Goal: Task Accomplishment & Management: Use online tool/utility

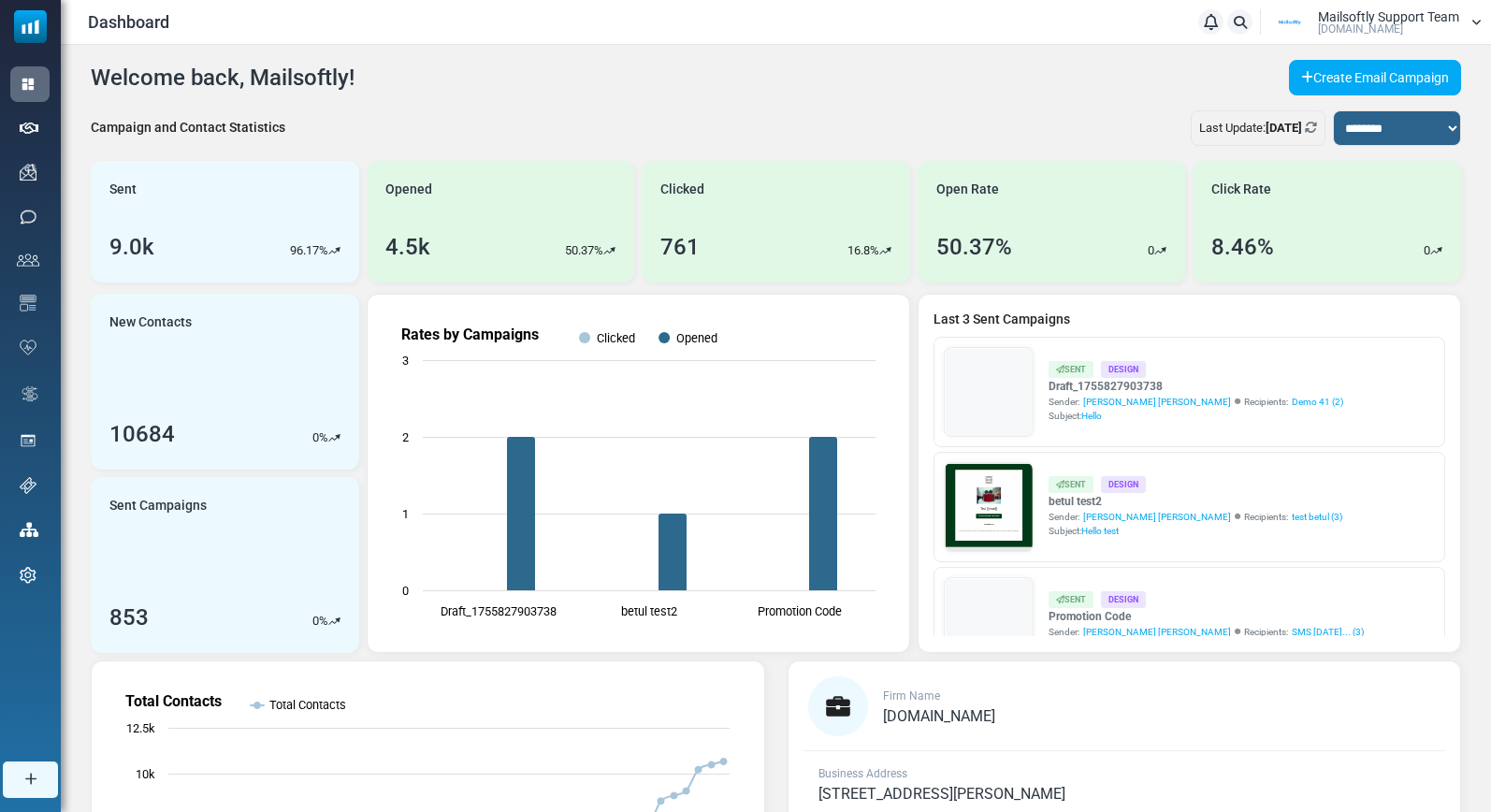
click at [1478, 62] on div "**********" at bounding box center [775, 563] width 1430 height 1037
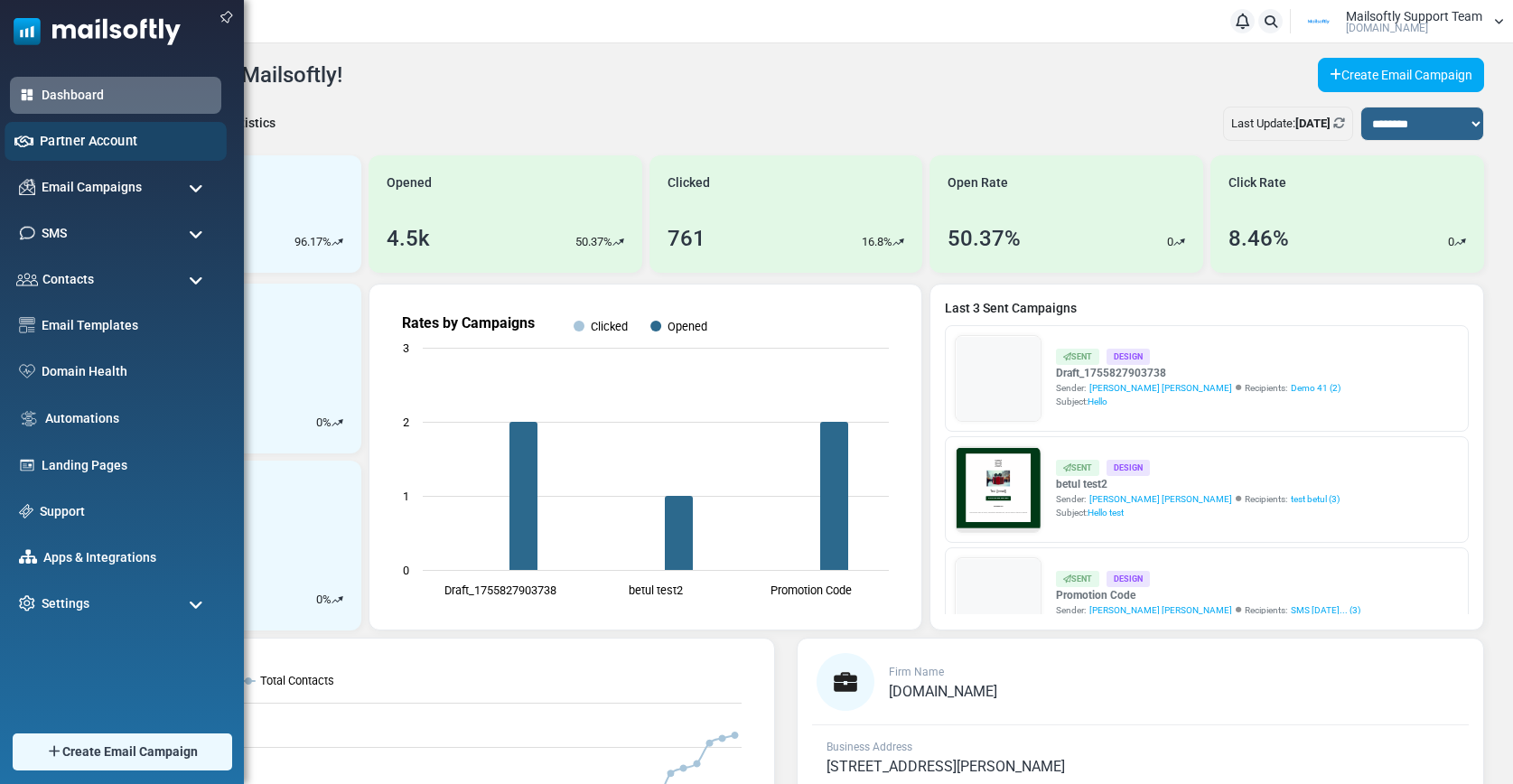
click at [104, 142] on link "Partner Account" at bounding box center [128, 140] width 177 height 20
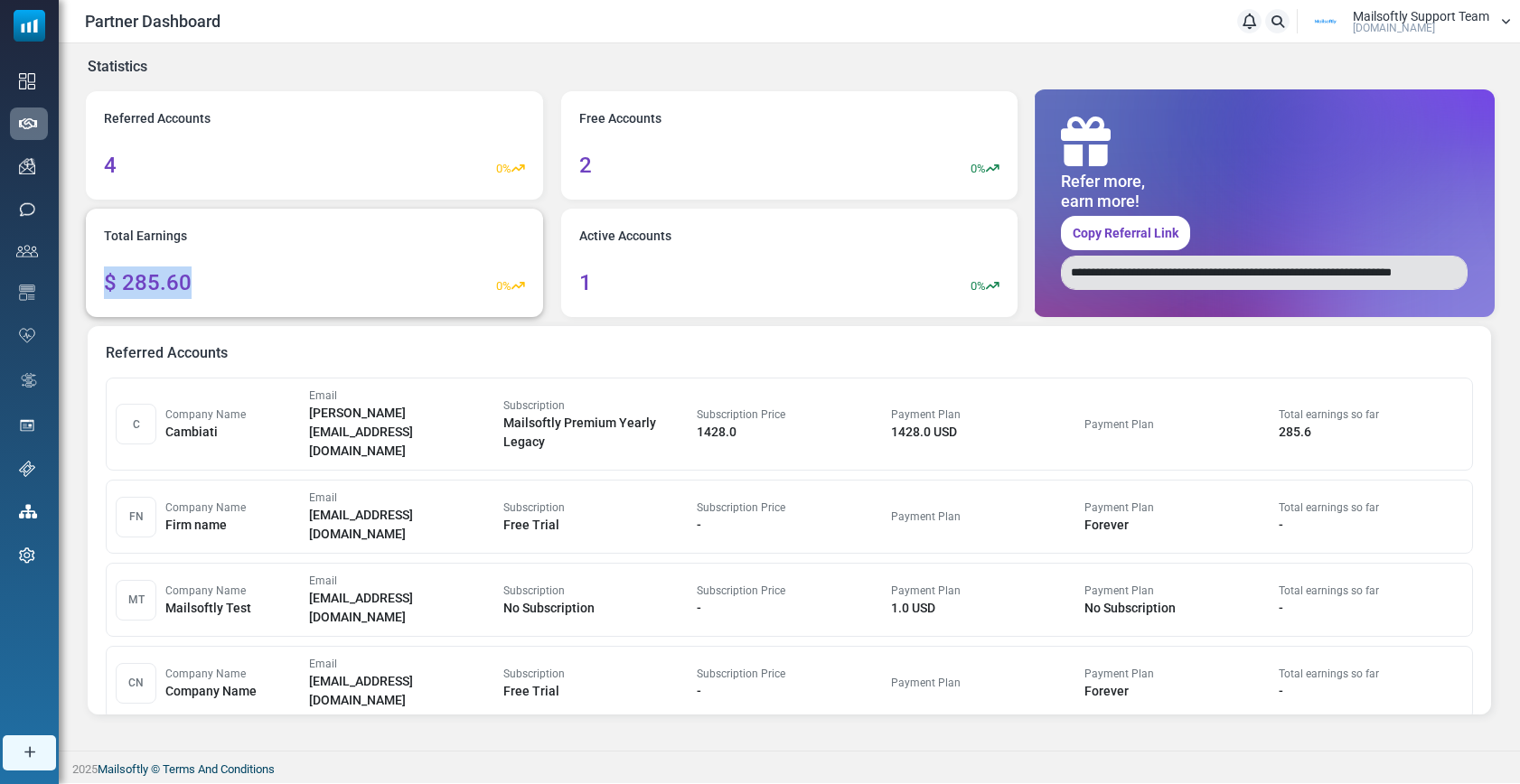
drag, startPoint x: 214, startPoint y: 273, endPoint x: 131, endPoint y: 278, distance: 83.2
click at [104, 280] on div "$ 285.60 0%" at bounding box center [314, 283] width 422 height 33
click at [221, 259] on div "Total Earnings $ 285.60 0%" at bounding box center [314, 262] width 457 height 108
click at [1403, 13] on span "Mailsoftly Support Team" at bounding box center [1421, 15] width 136 height 12
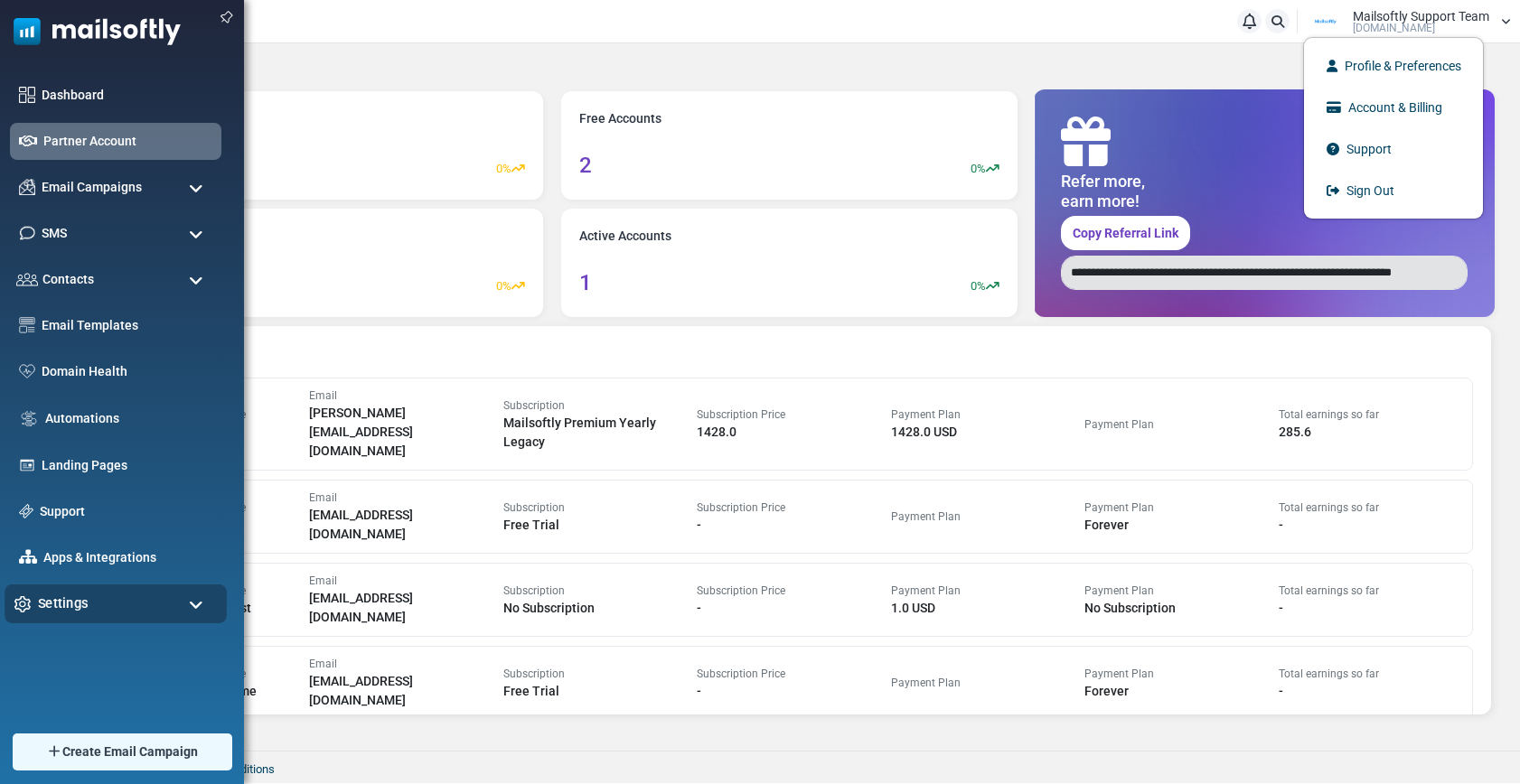
click at [138, 596] on div "Settings" at bounding box center [116, 604] width 223 height 38
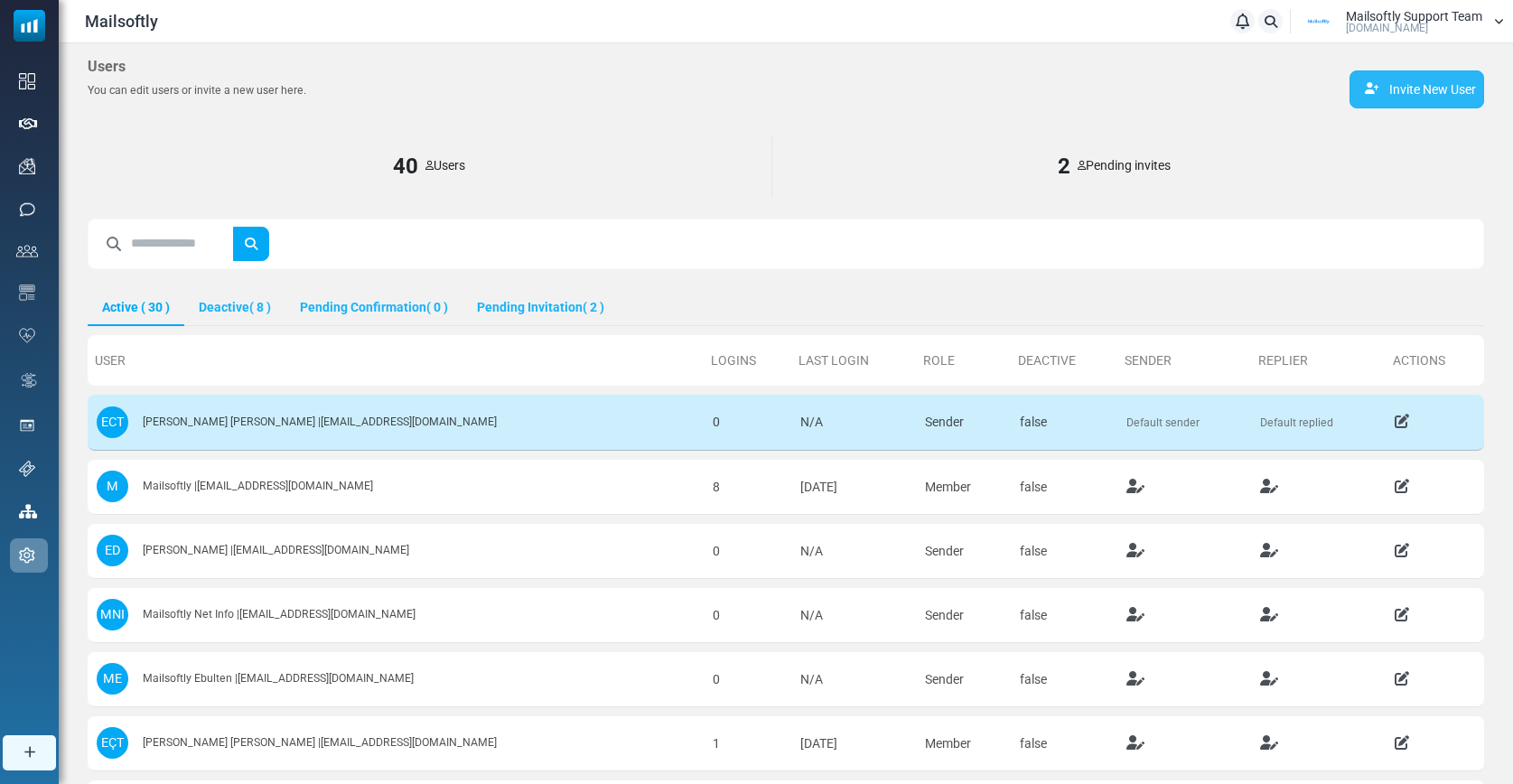
click at [1422, 96] on link "Invite New User" at bounding box center [1417, 89] width 134 height 38
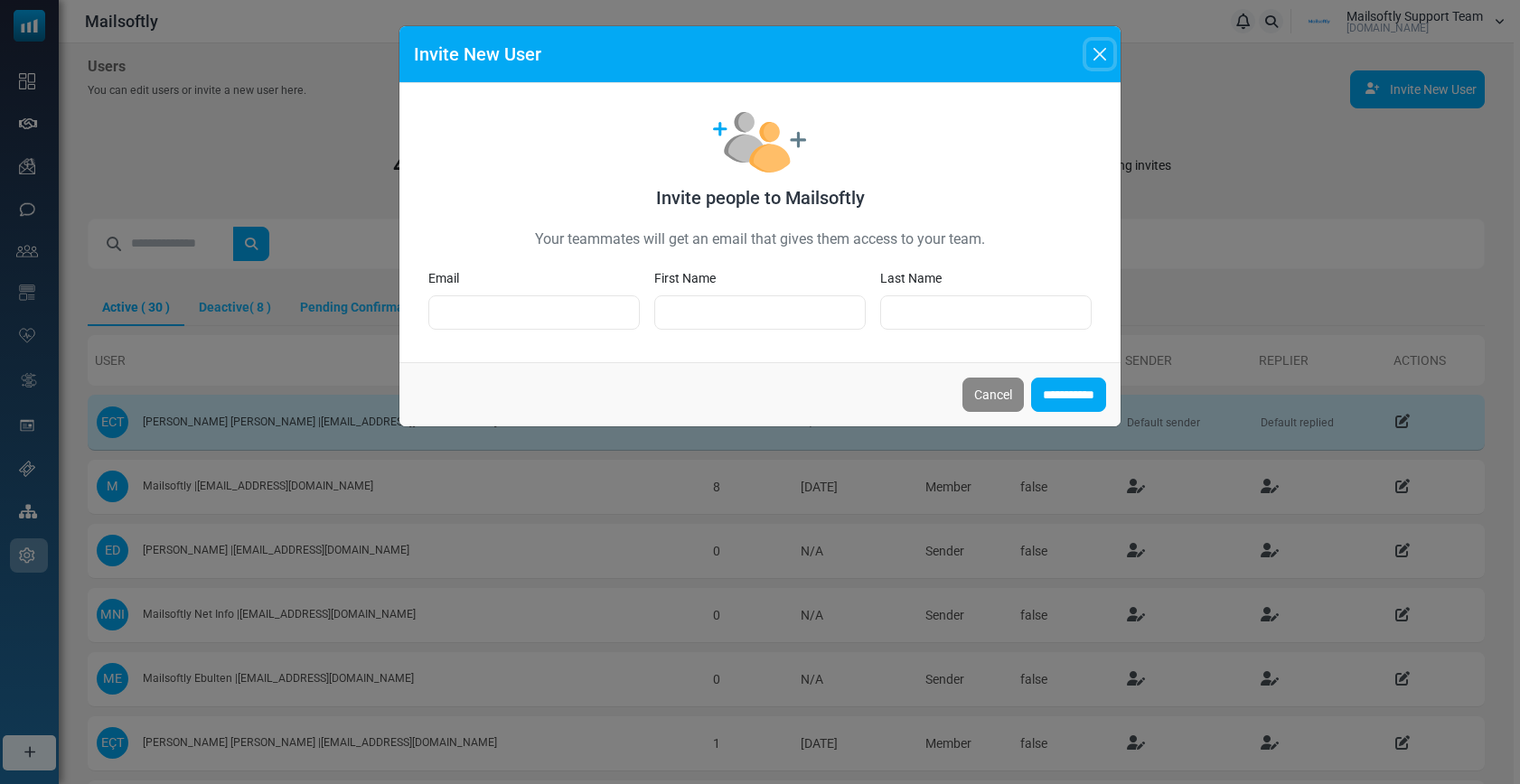
click at [1098, 54] on button "Close" at bounding box center [1099, 54] width 27 height 27
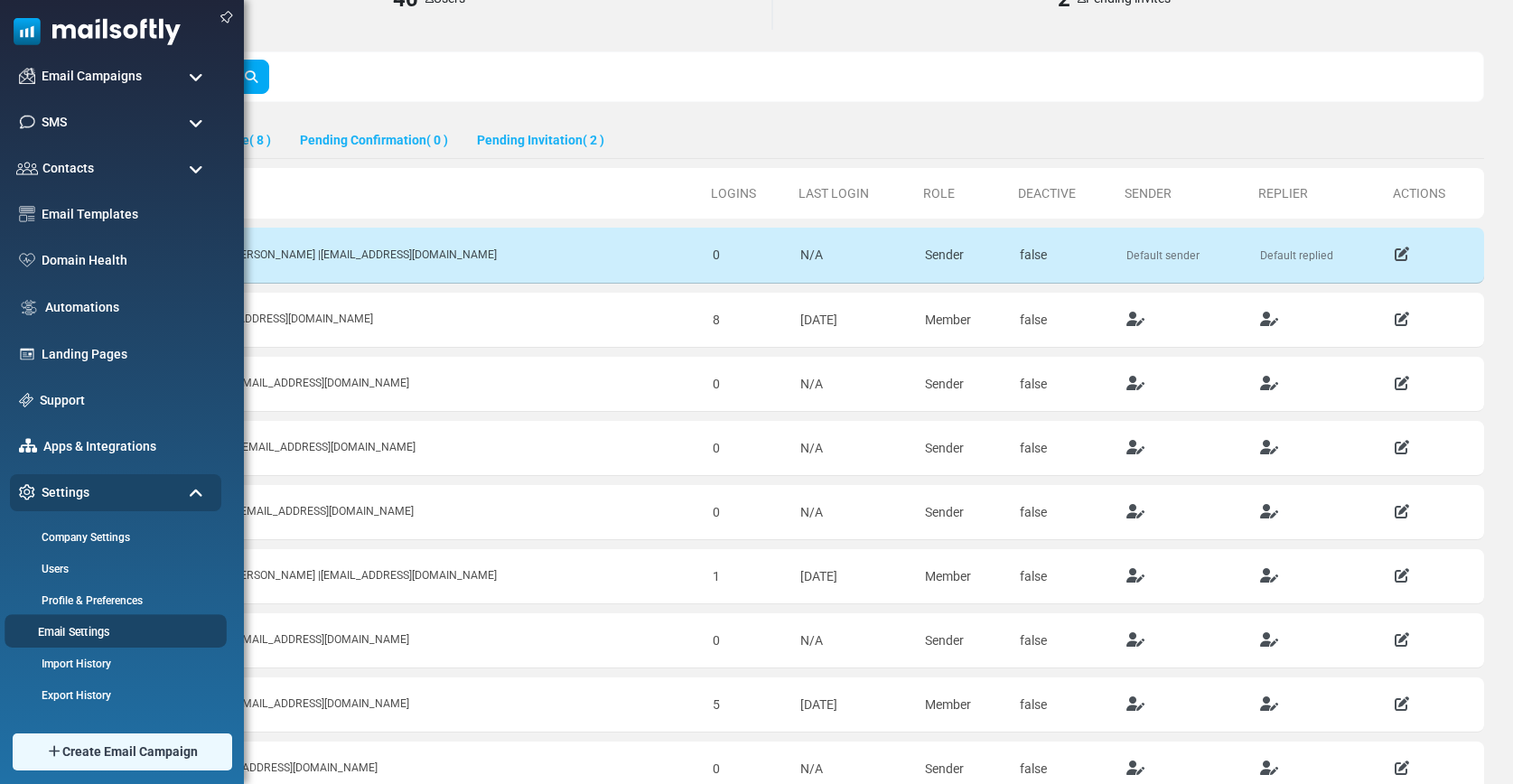
scroll to position [172, 0]
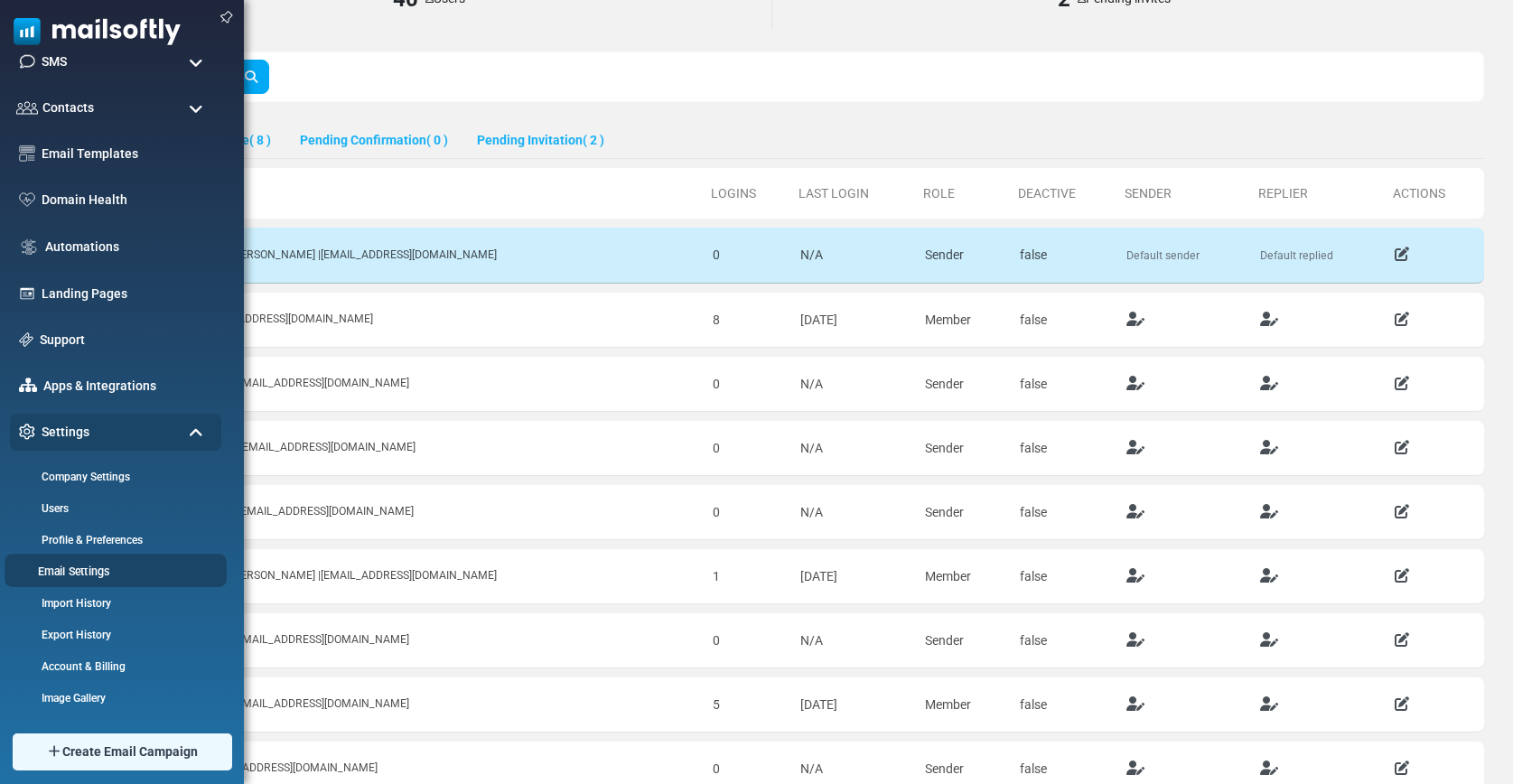
click at [81, 574] on link "Email Settings" at bounding box center [113, 571] width 217 height 17
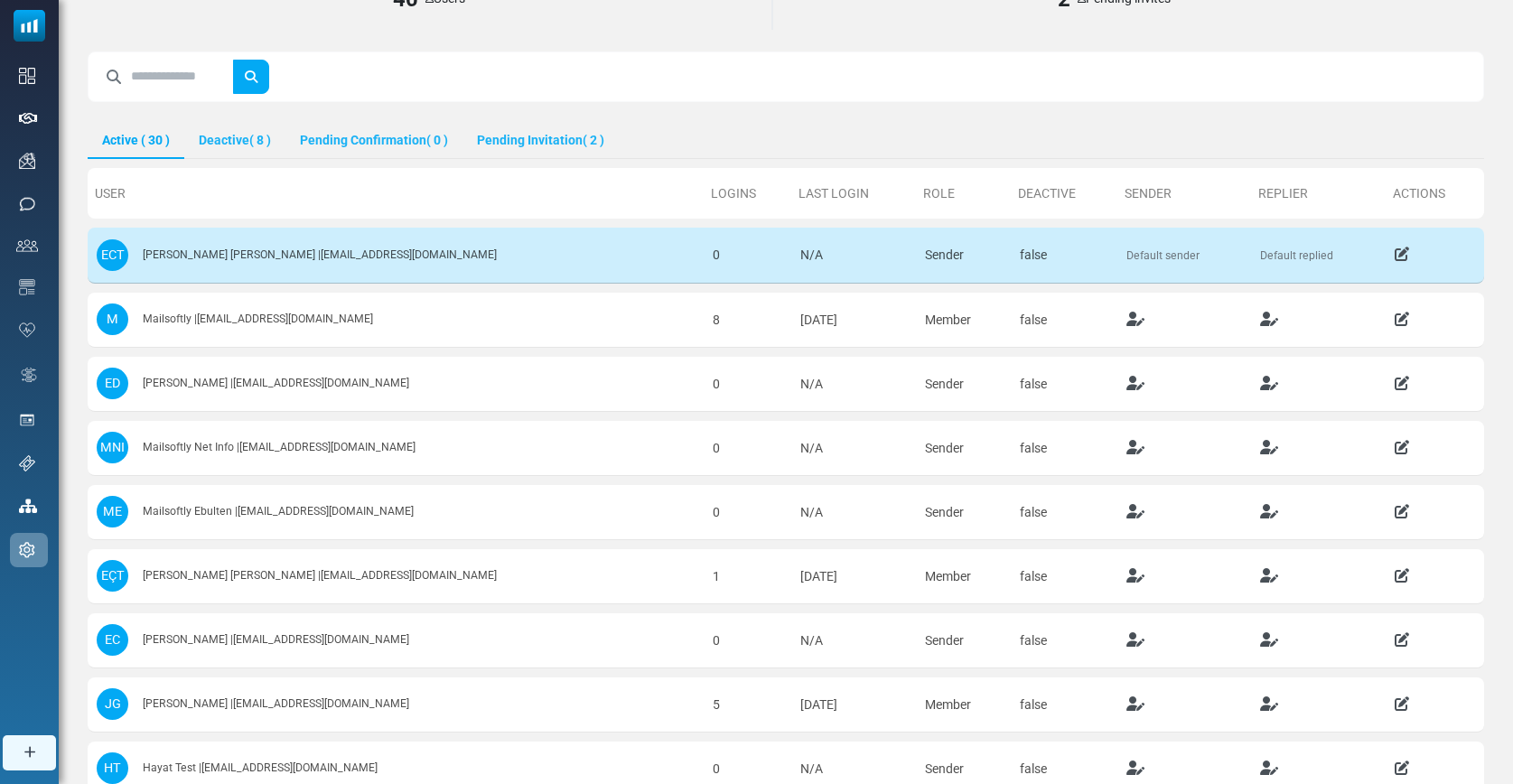
scroll to position [0, 0]
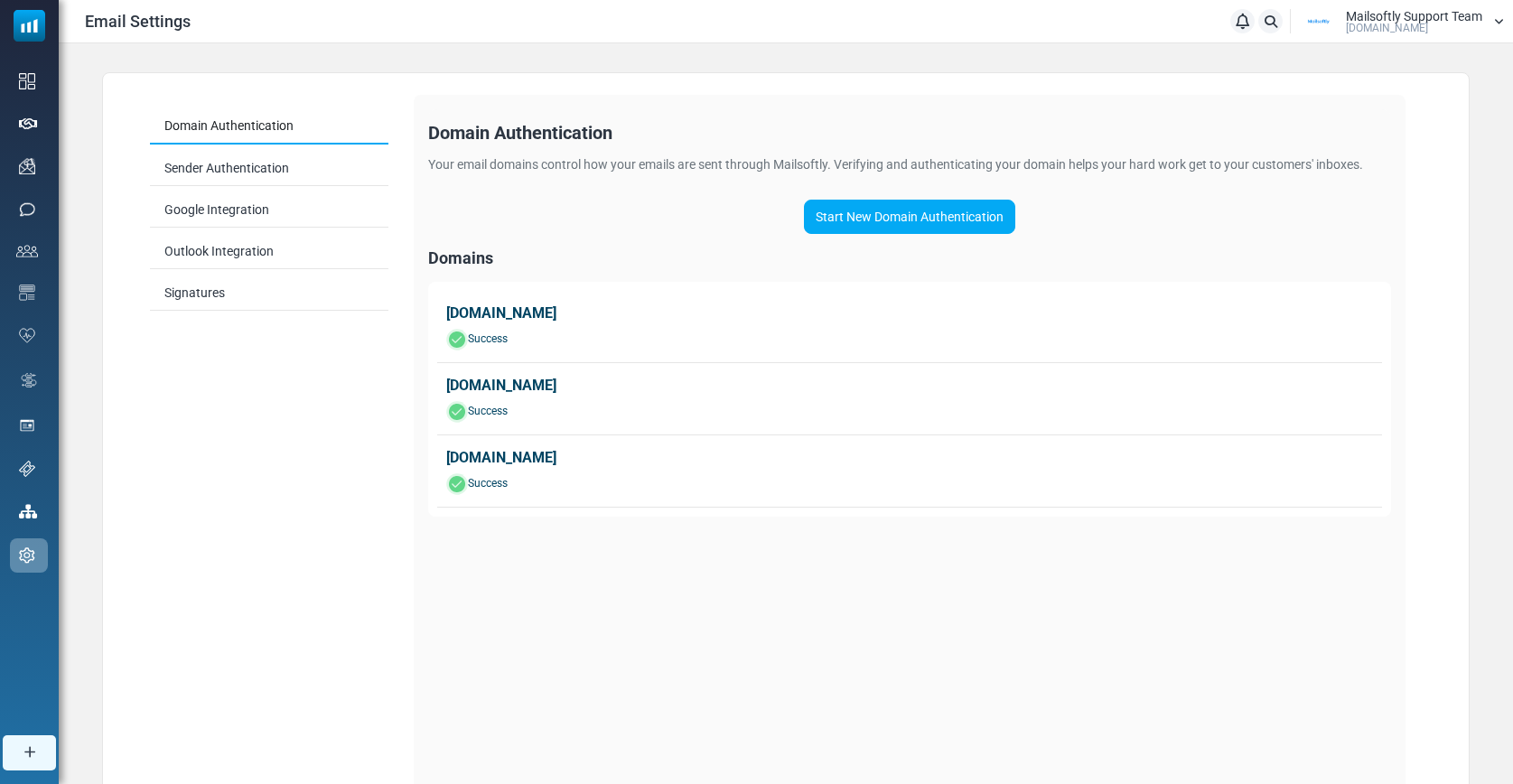
click at [934, 221] on link "Start New Domain Authentication" at bounding box center [910, 217] width 211 height 35
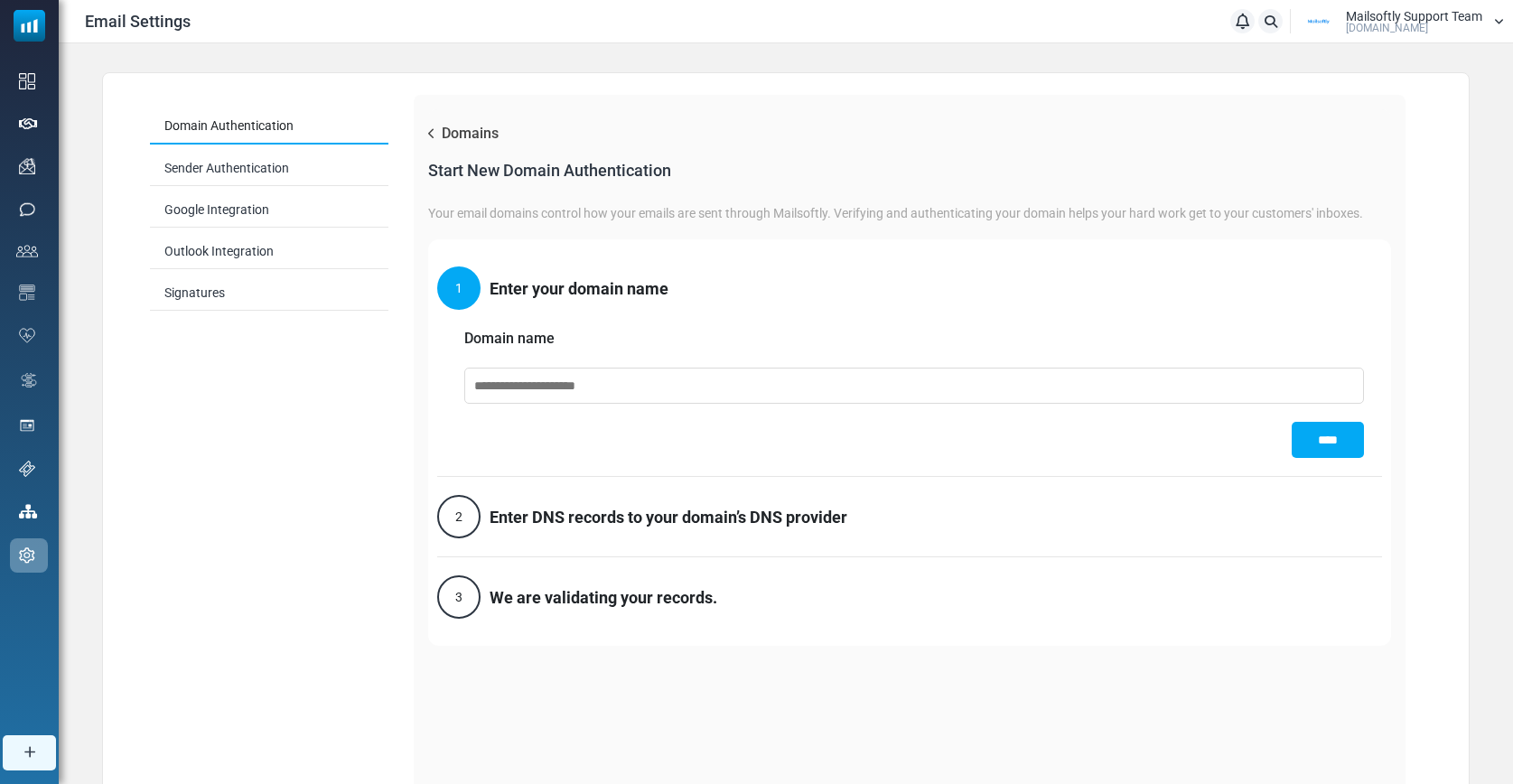
click at [621, 385] on input "text" at bounding box center [914, 386] width 900 height 36
click at [750, 325] on div "1 Enter your domain name Domain name ****" at bounding box center [909, 363] width 945 height 228
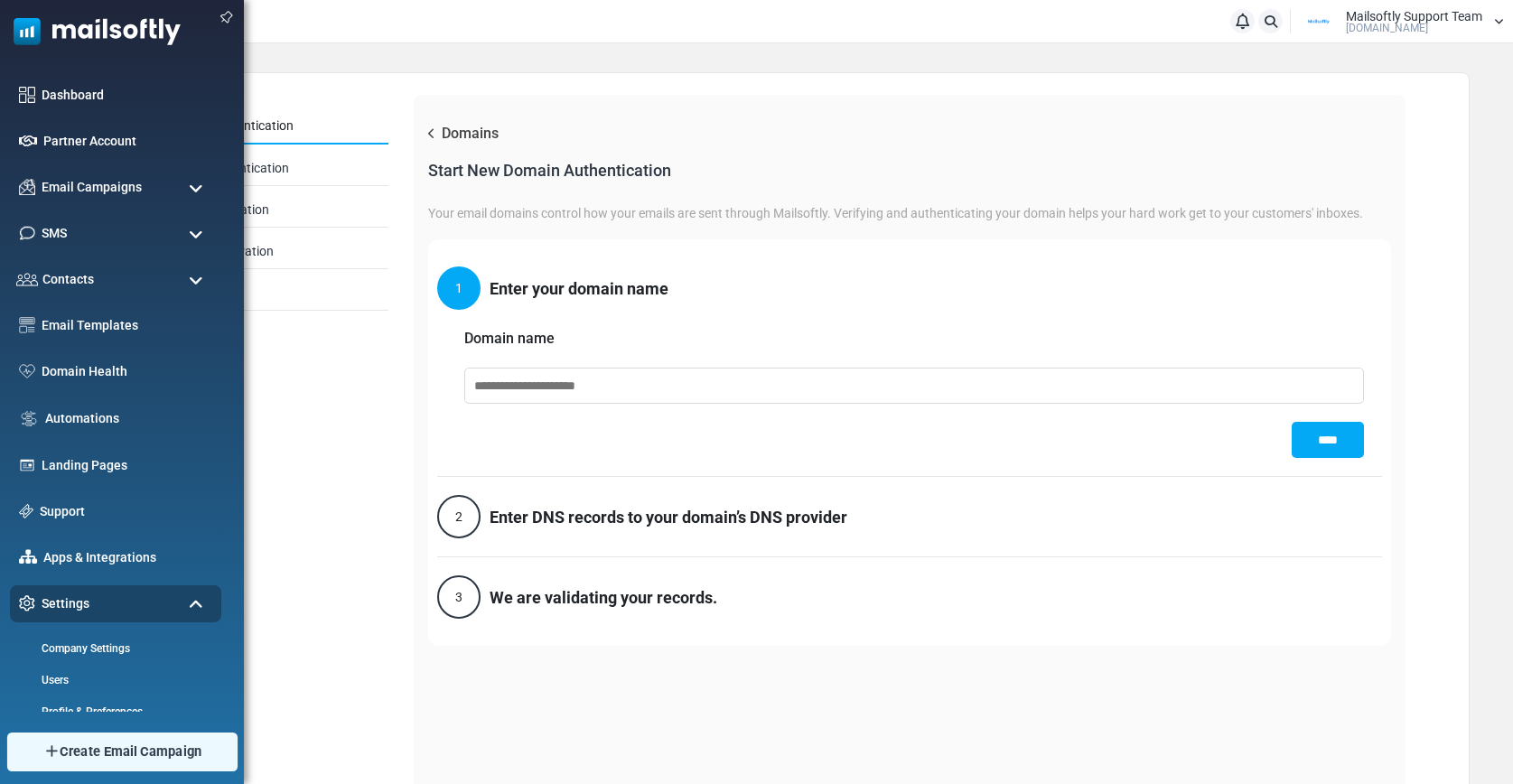
click at [112, 754] on span "Create Email Campaign" at bounding box center [131, 751] width 143 height 20
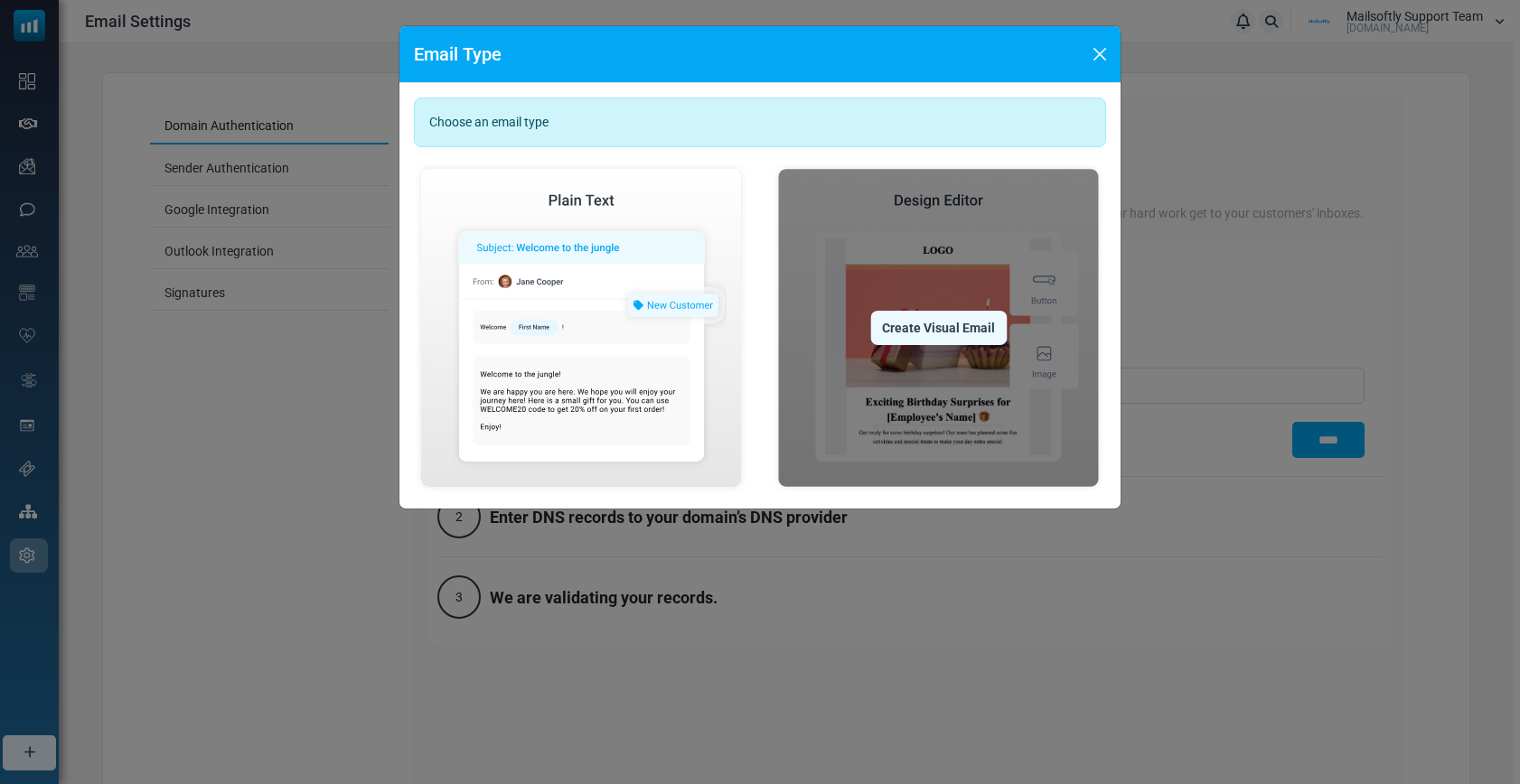
click at [927, 325] on div "Create Visual Email" at bounding box center [938, 328] width 136 height 35
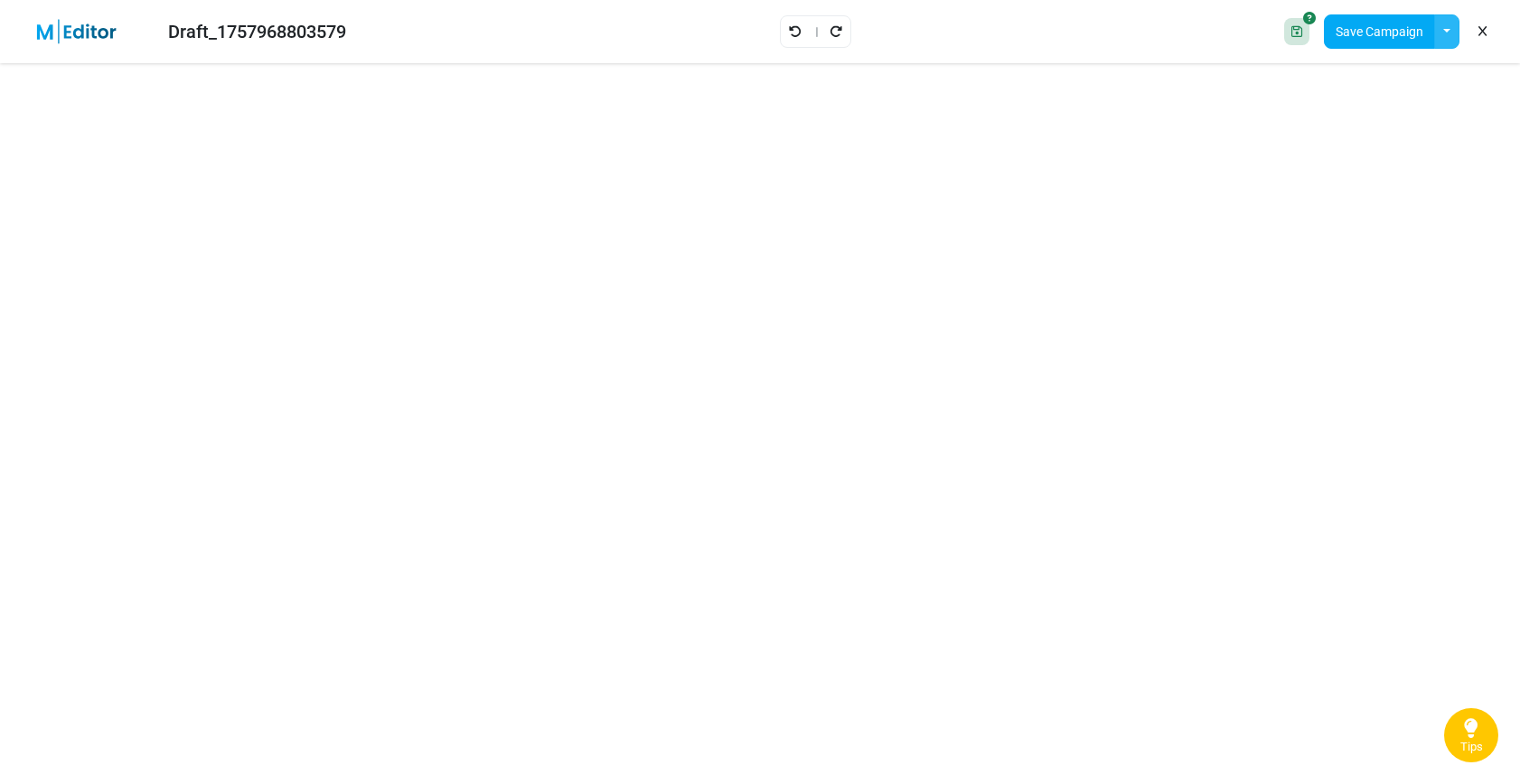
click at [1450, 34] on button "button" at bounding box center [1447, 32] width 25 height 35
click at [1373, 116] on link "Insert Template" at bounding box center [1373, 121] width 154 height 33
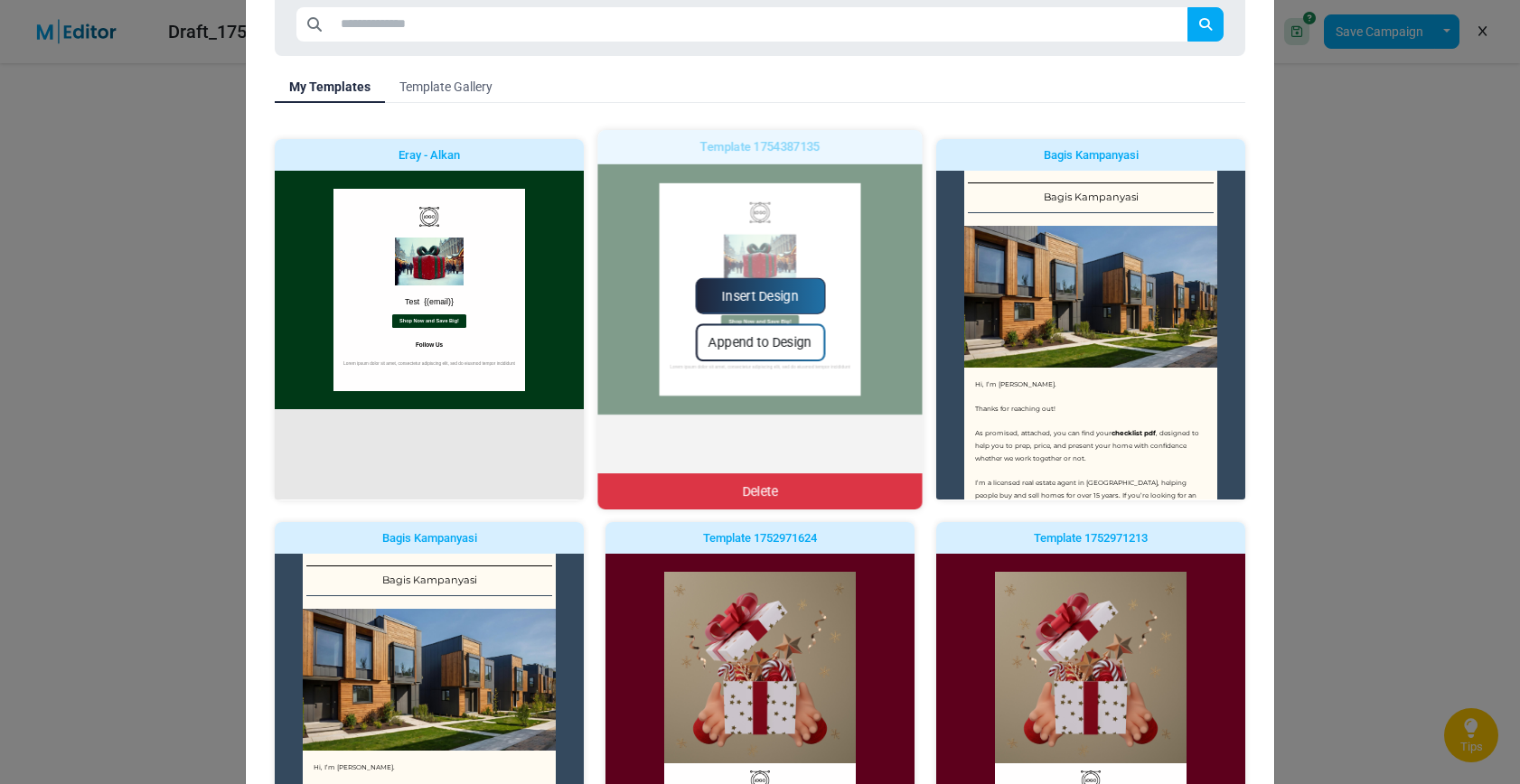
scroll to position [532, 0]
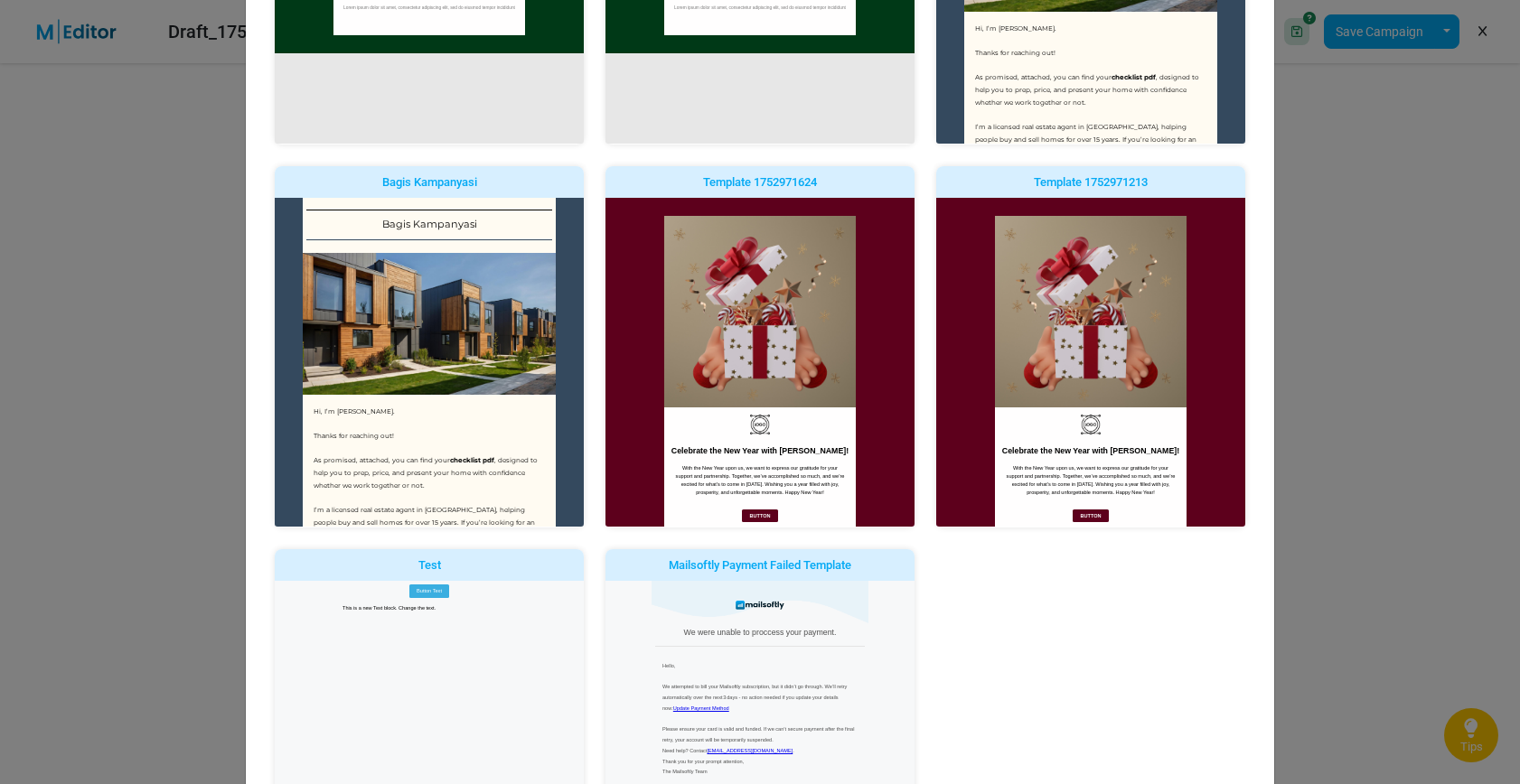
click at [0, 0] on link "Insert Design" at bounding box center [0, 0] width 0 height 0
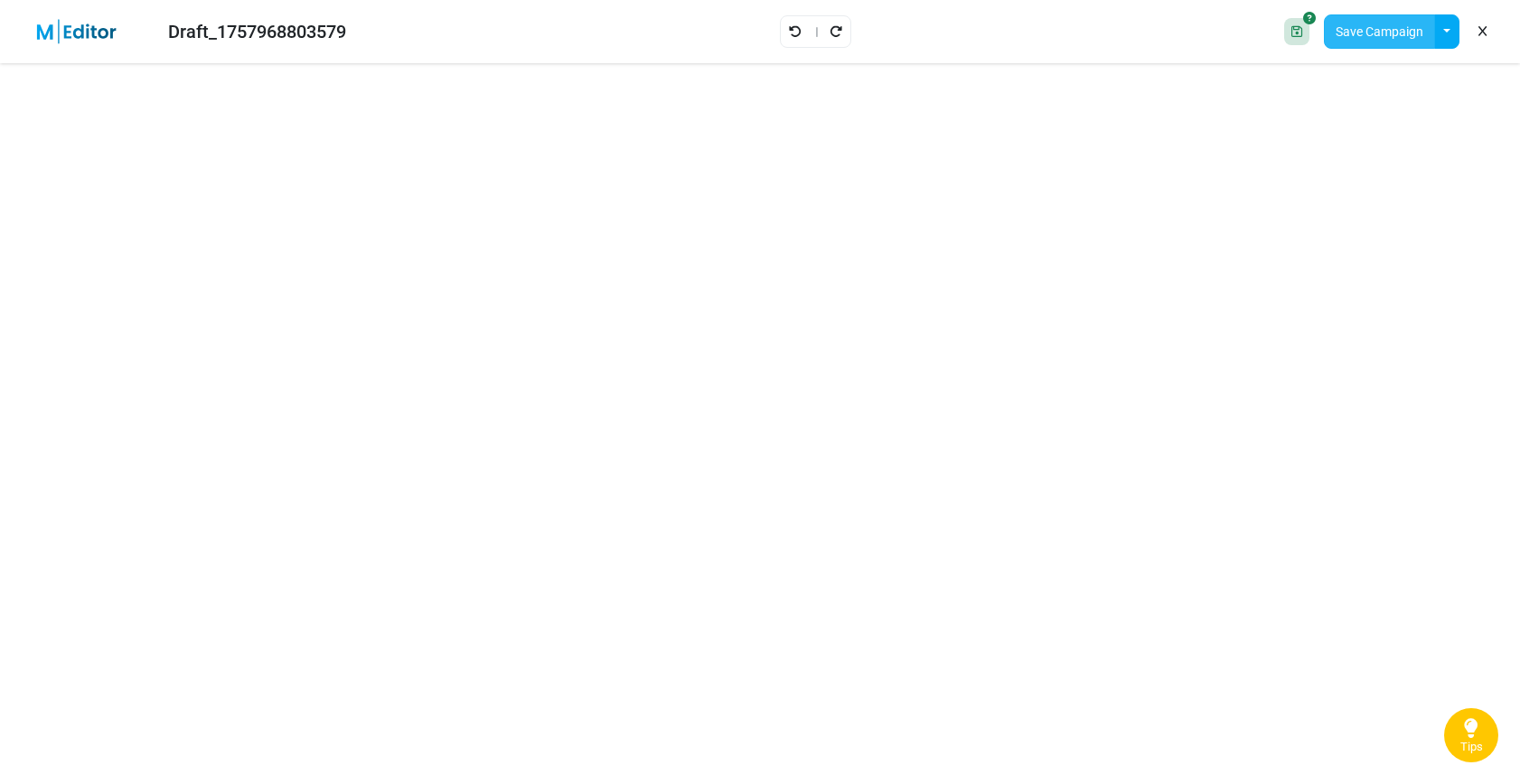
click at [1387, 36] on button "Save Campaign" at bounding box center [1380, 32] width 111 height 35
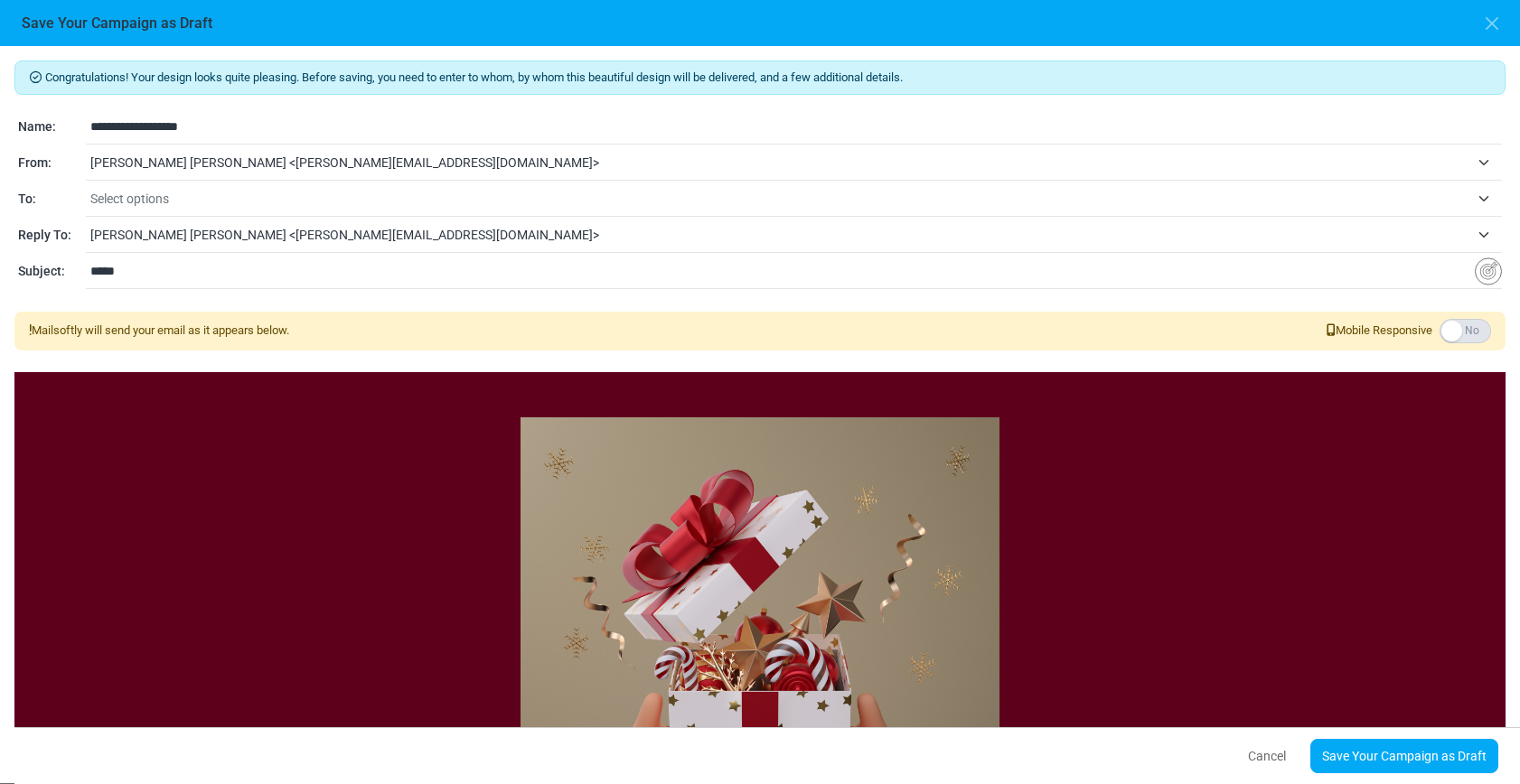
click at [155, 160] on span "[PERSON_NAME] [PERSON_NAME] <[PERSON_NAME][EMAIL_ADDRESS][DOMAIN_NAME]>" at bounding box center [780, 162] width 1379 height 22
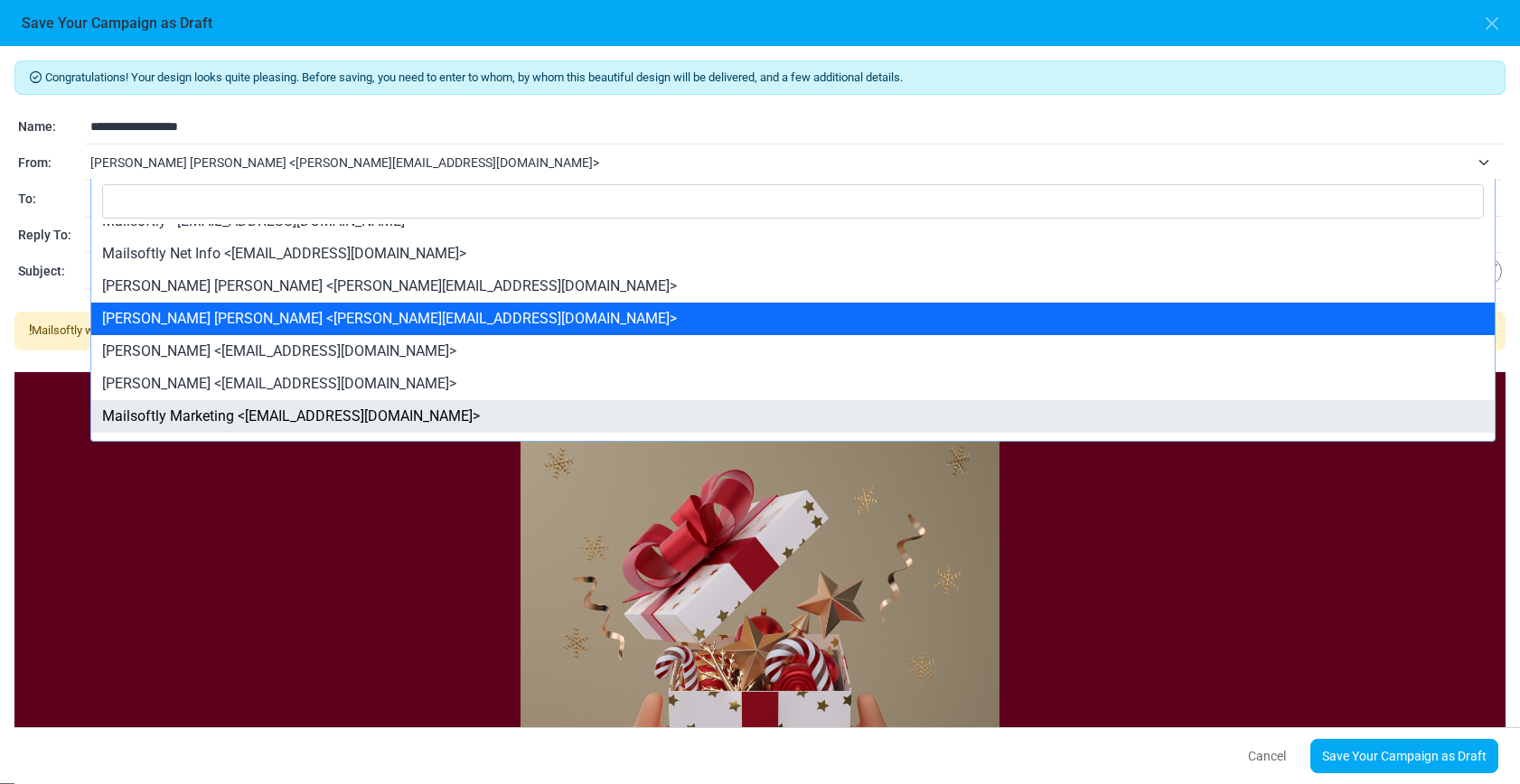
scroll to position [24, 0]
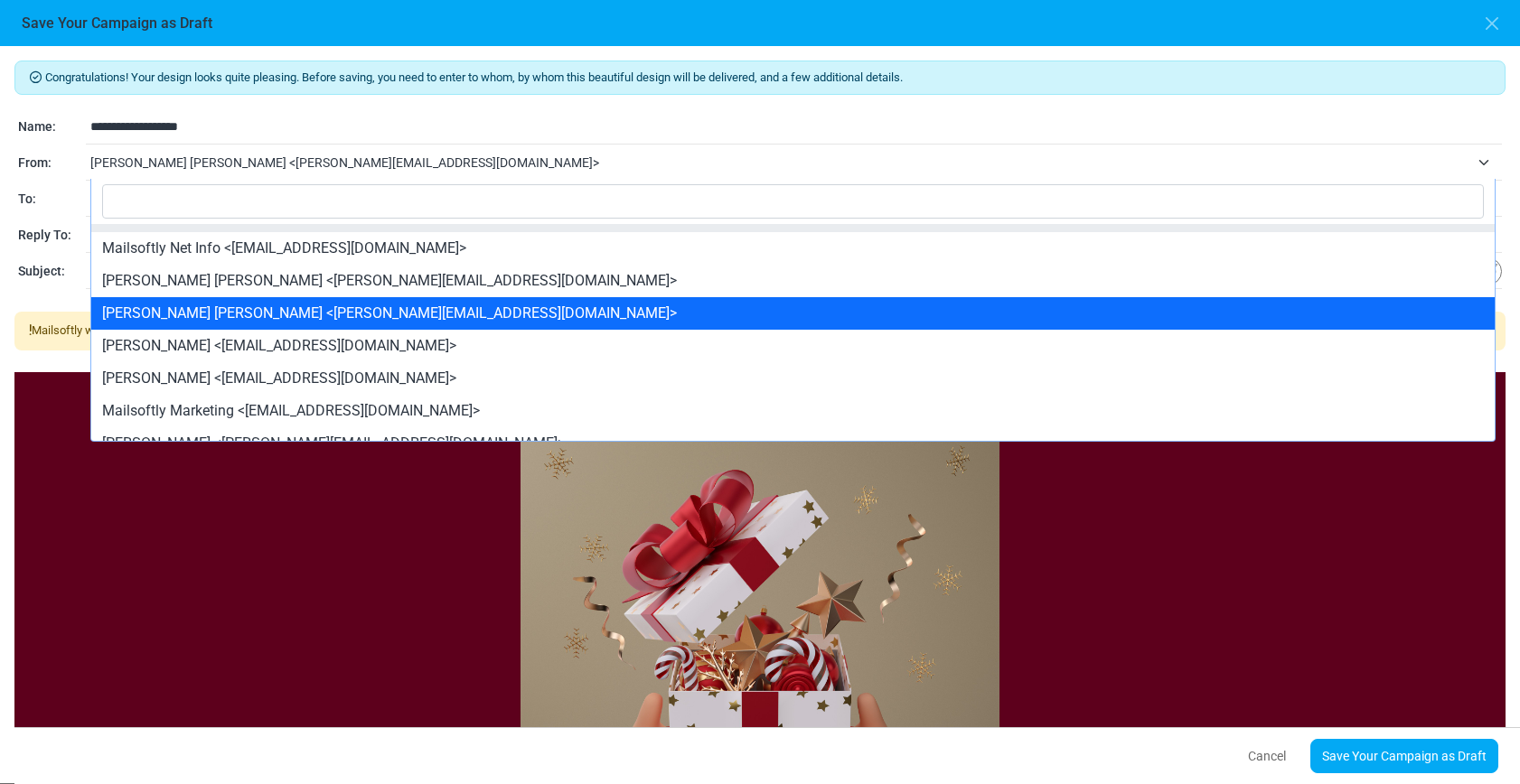
click at [269, 210] on input "Search" at bounding box center [792, 202] width 1382 height 35
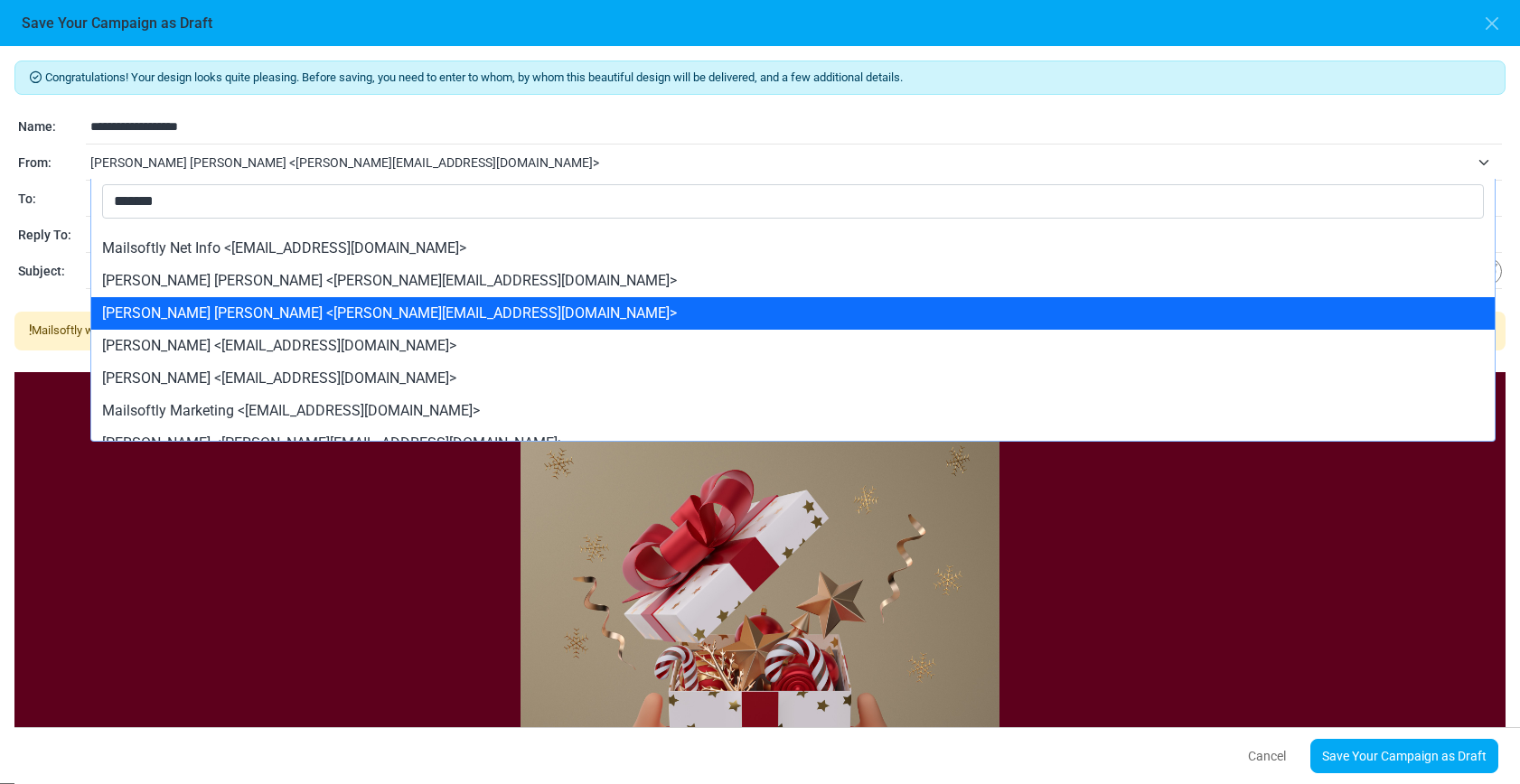
scroll to position [0, 0]
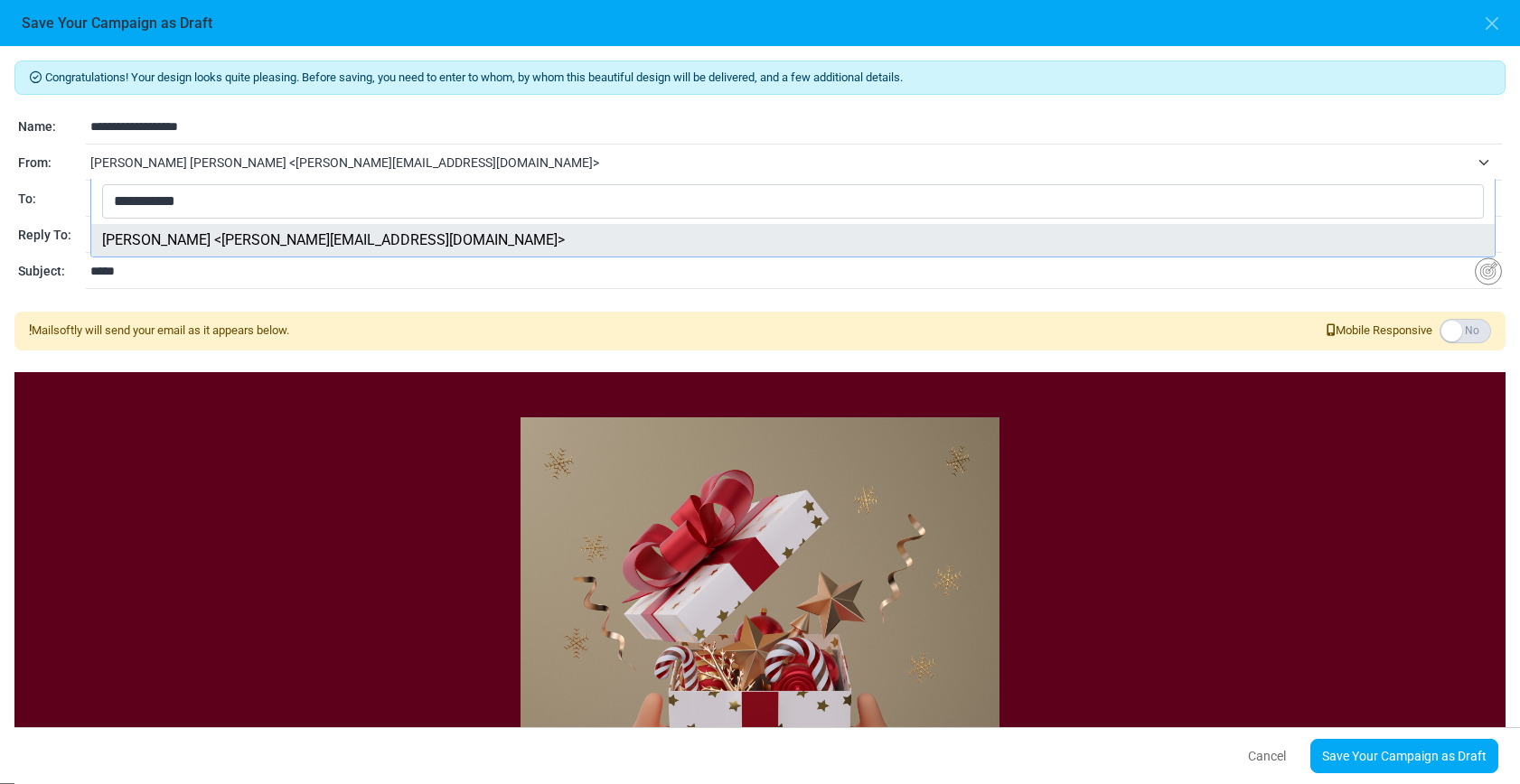
type input "**********"
select select "****"
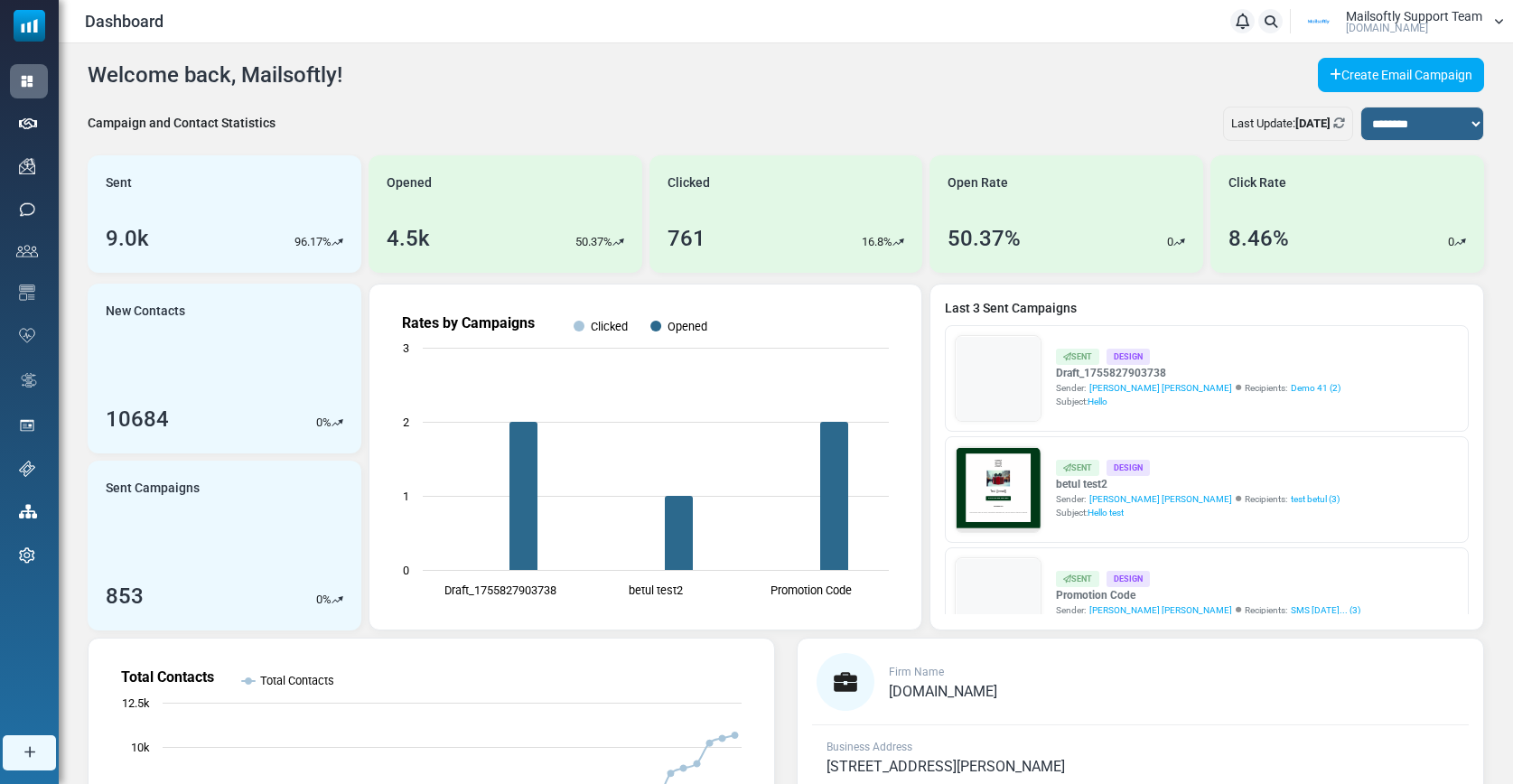
click at [0, 0] on link "Support" at bounding box center [0, 0] width 0 height 0
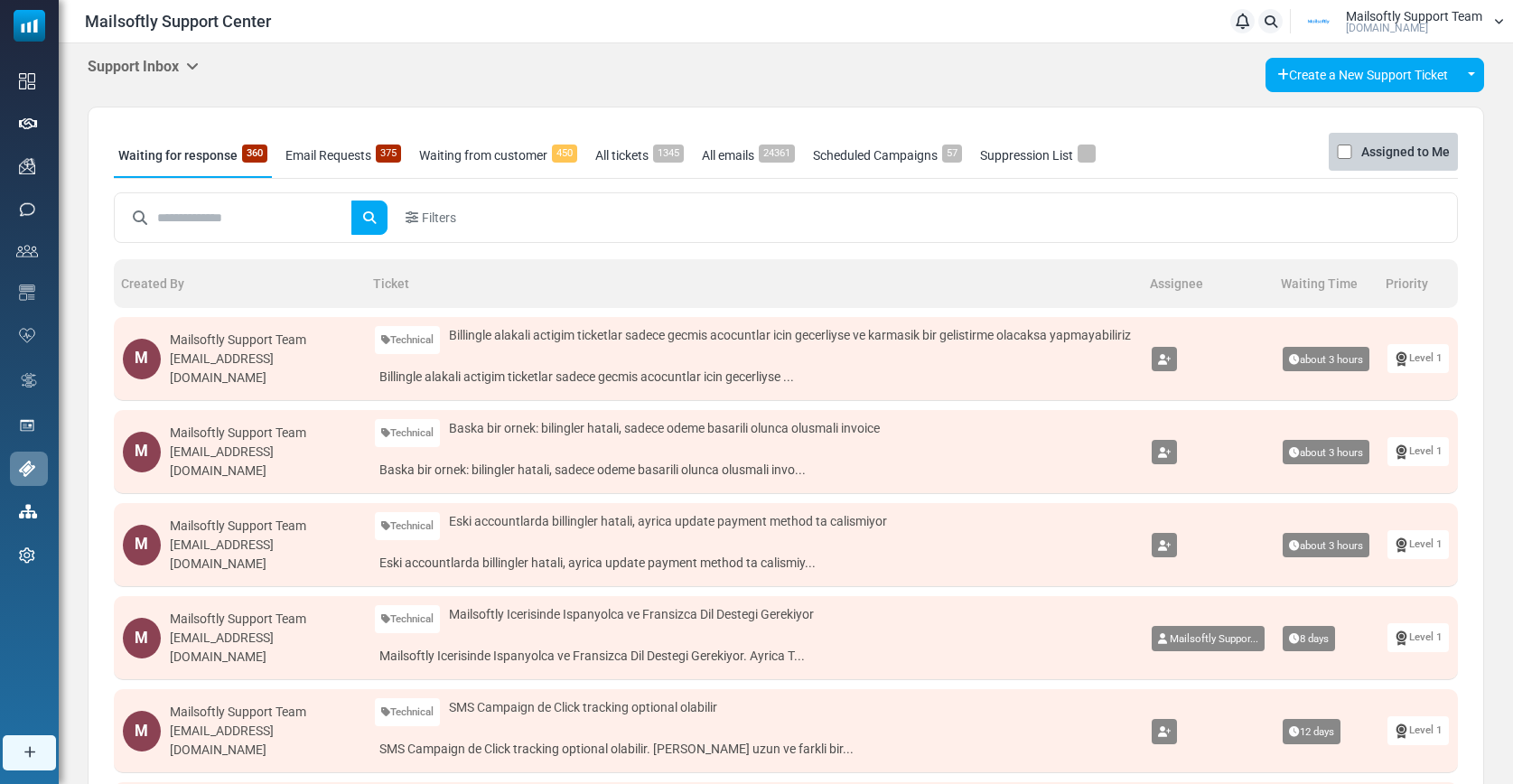
click at [189, 66] on h5 "Support Inbox" at bounding box center [143, 66] width 111 height 17
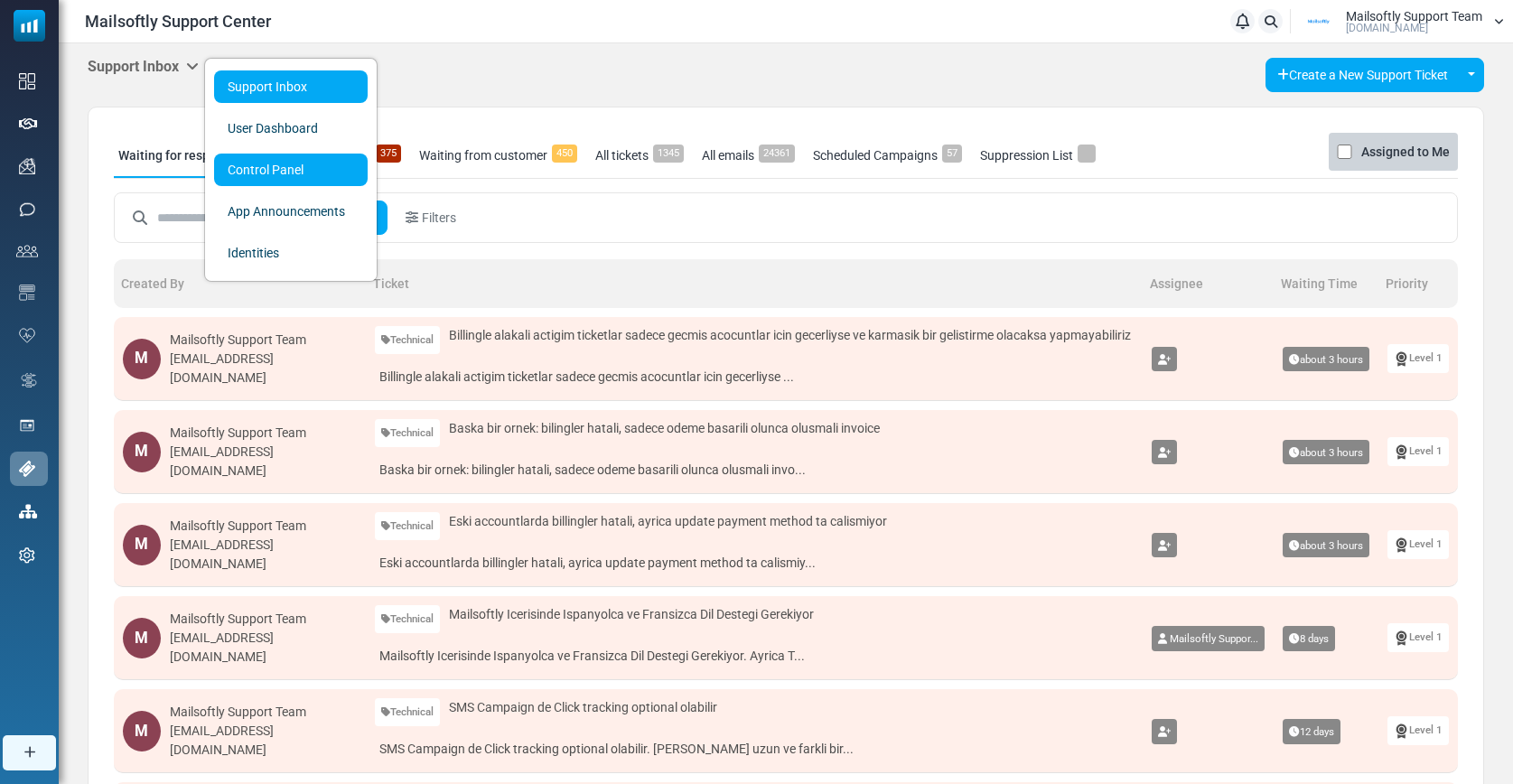
click at [247, 169] on link "Control Panel" at bounding box center [291, 170] width 154 height 33
